Goal: Information Seeking & Learning: Learn about a topic

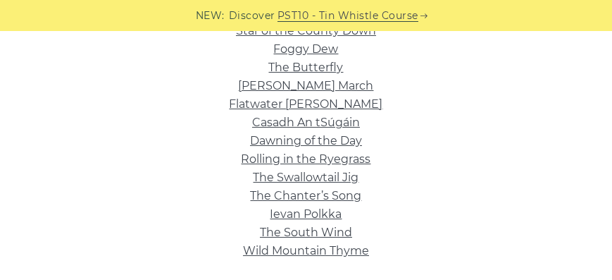
scroll to position [563, 0]
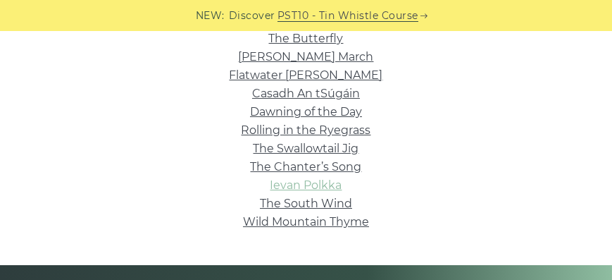
click at [331, 183] on link "Ievan Polkka" at bounding box center [306, 184] width 72 height 13
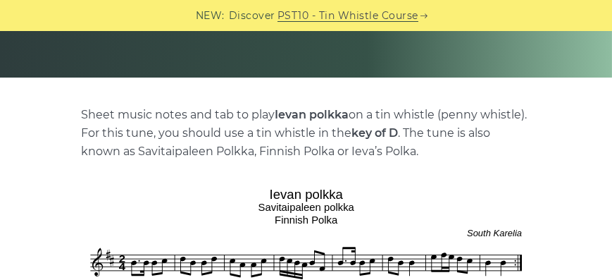
scroll to position [241, 0]
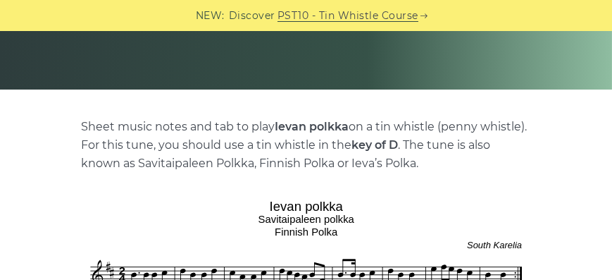
drag, startPoint x: 583, startPoint y: 173, endPoint x: 592, endPoint y: 58, distance: 115.2
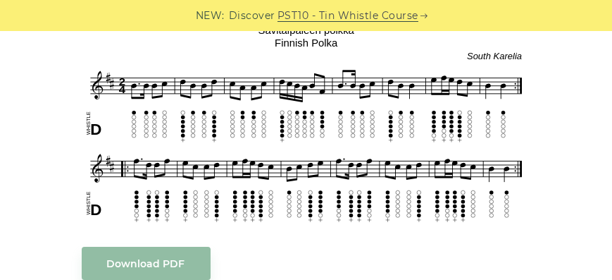
scroll to position [422, 0]
